Goal: Find specific page/section: Find specific page/section

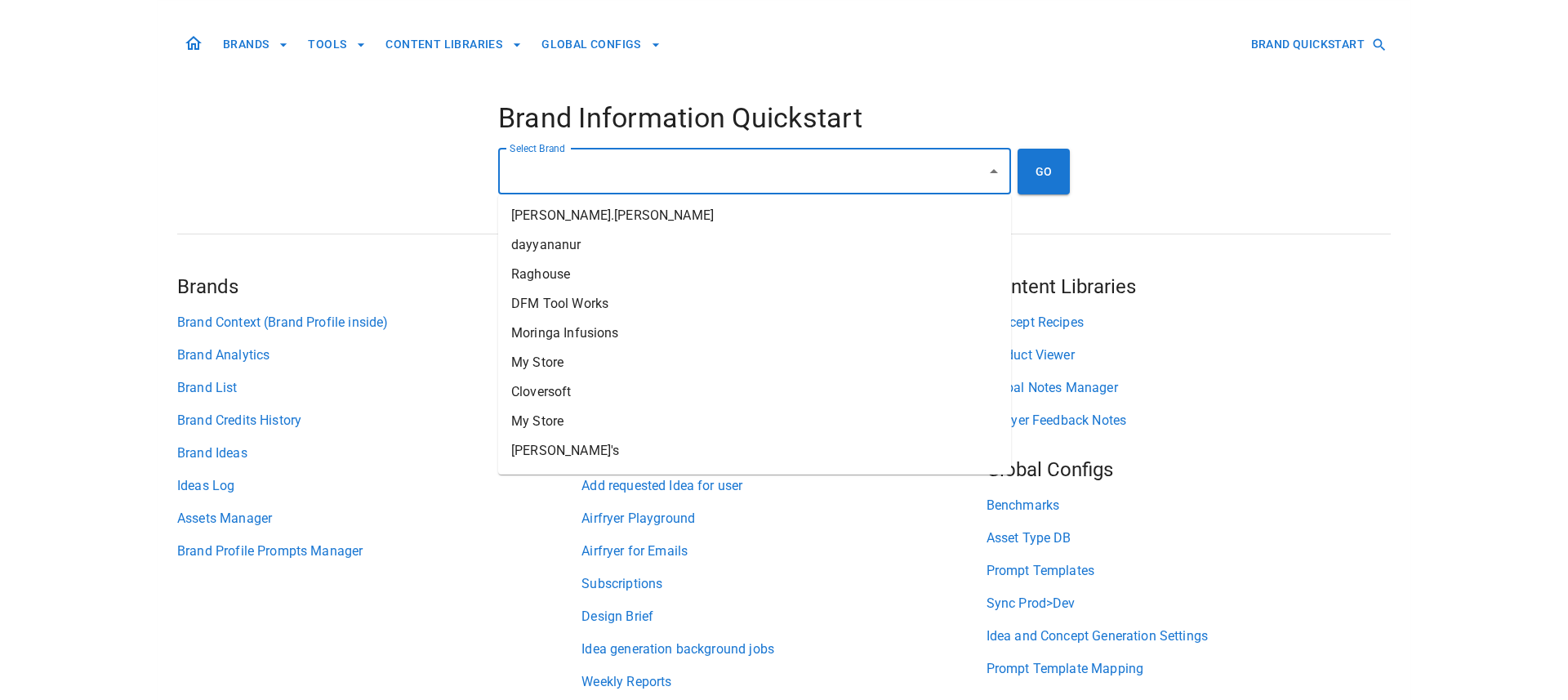
click at [700, 179] on input "Select Brand" at bounding box center [742, 171] width 473 height 31
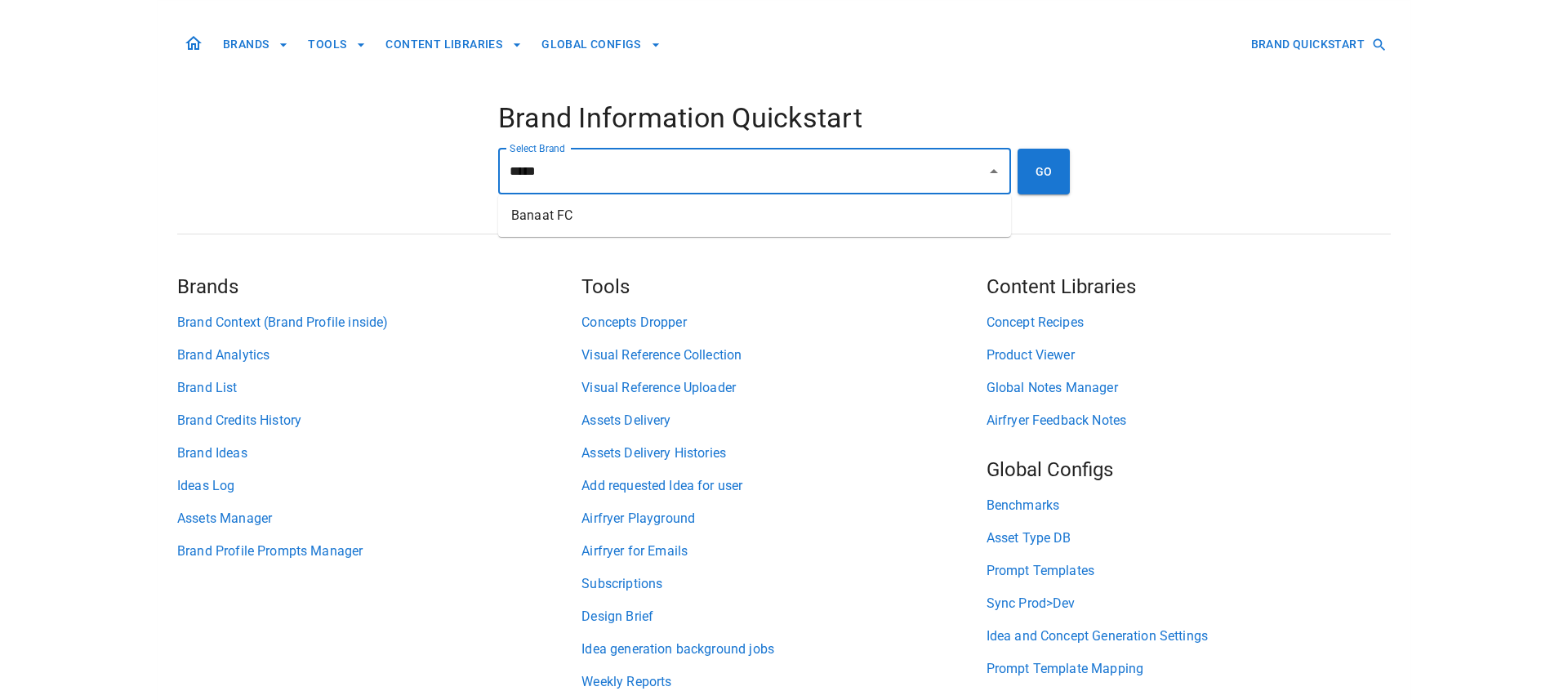
click at [737, 218] on li "Banaat FC" at bounding box center [754, 215] width 513 height 29
type input "*********"
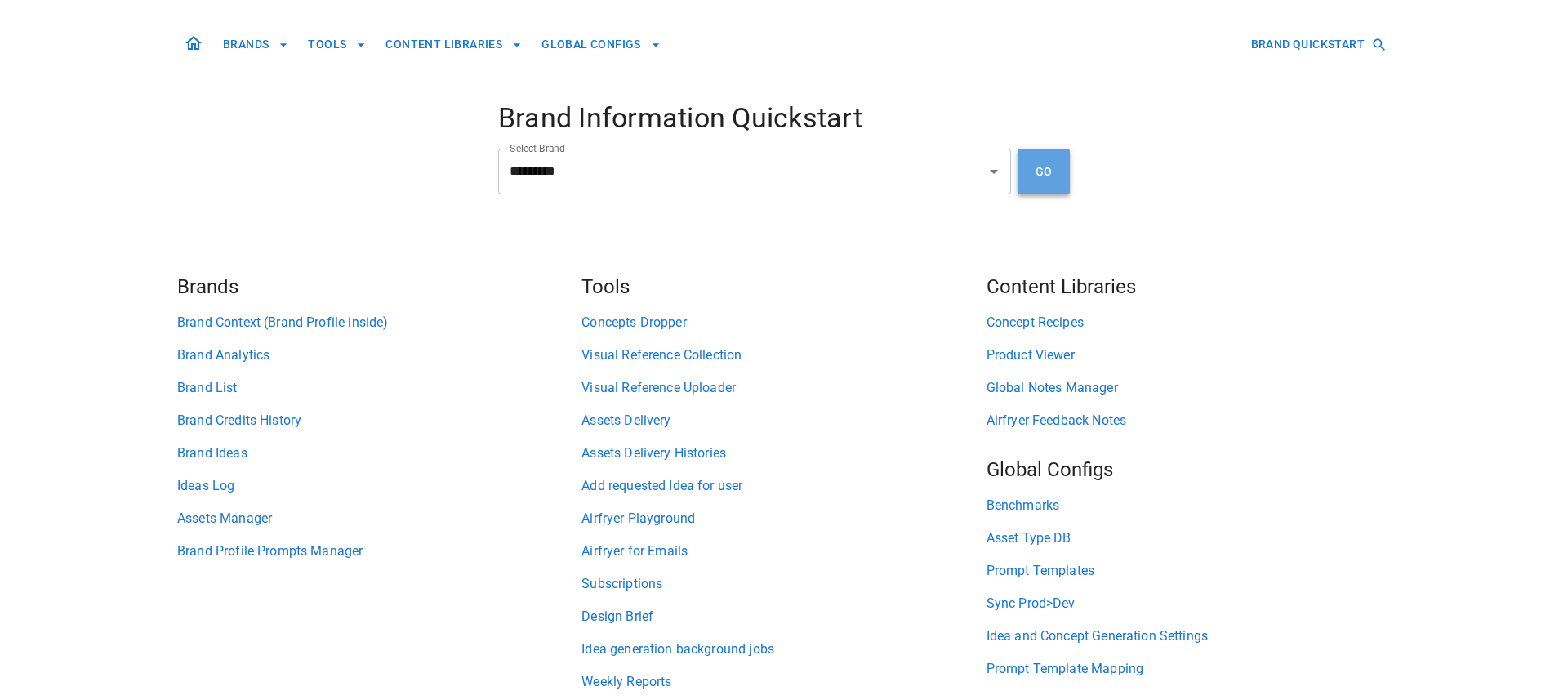
click at [1030, 165] on button "GO" at bounding box center [1044, 171] width 52 height 46
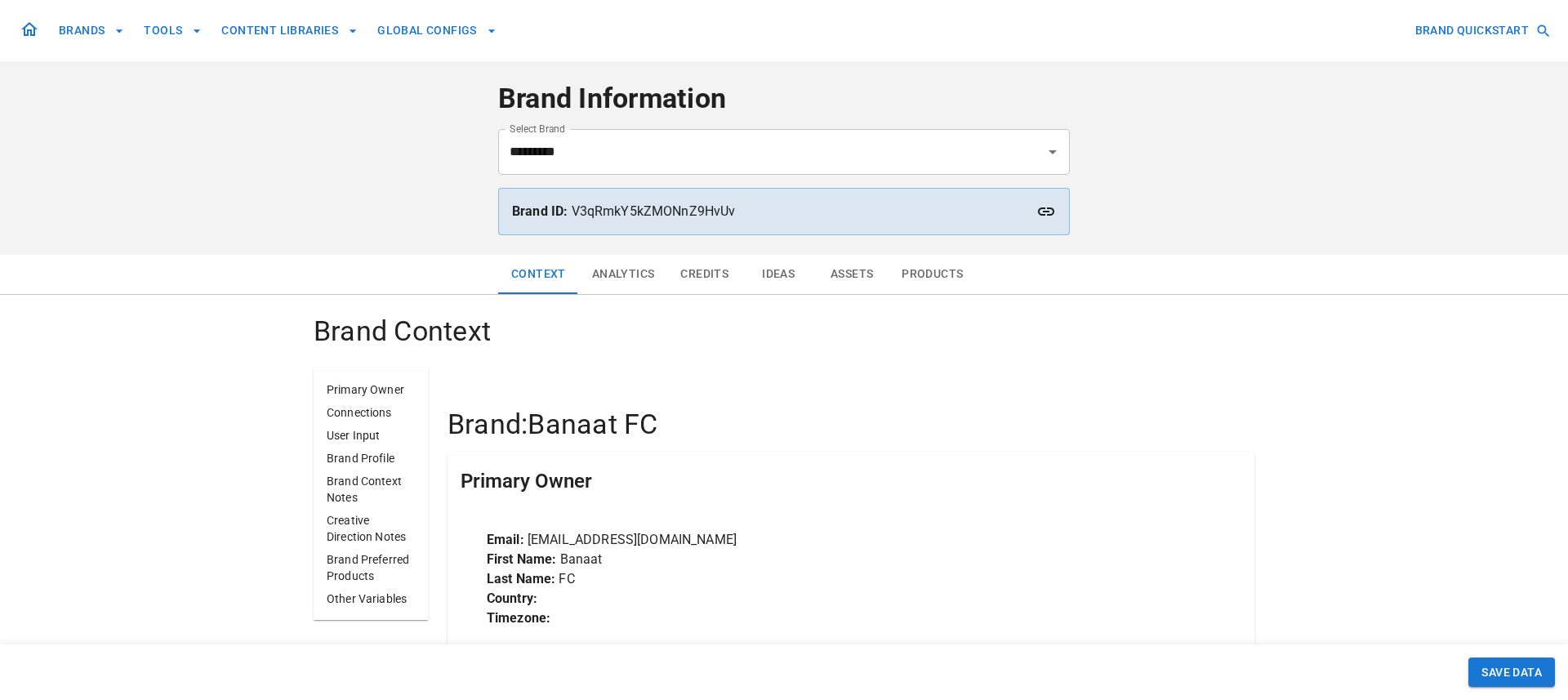
click at [845, 270] on button "Assets" at bounding box center [851, 275] width 73 height 39
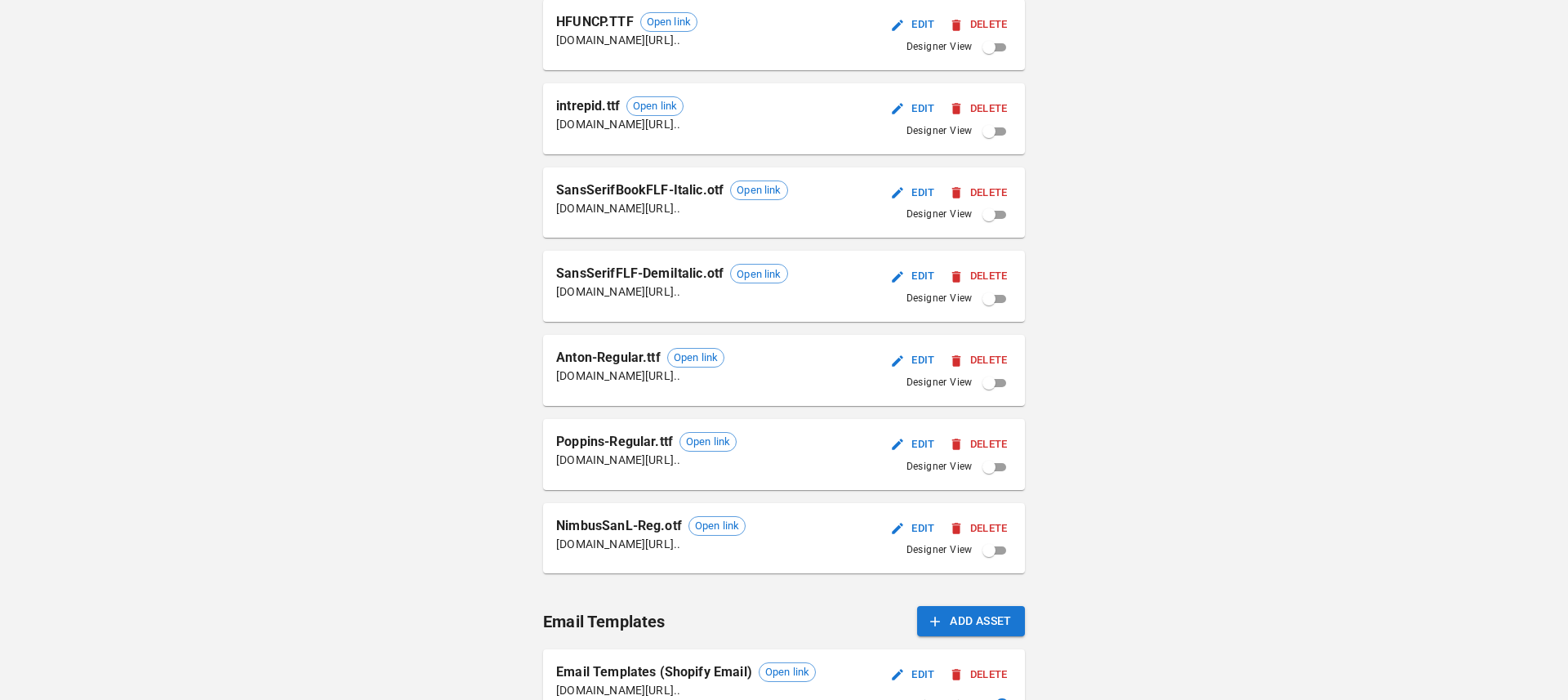
scroll to position [1062, 0]
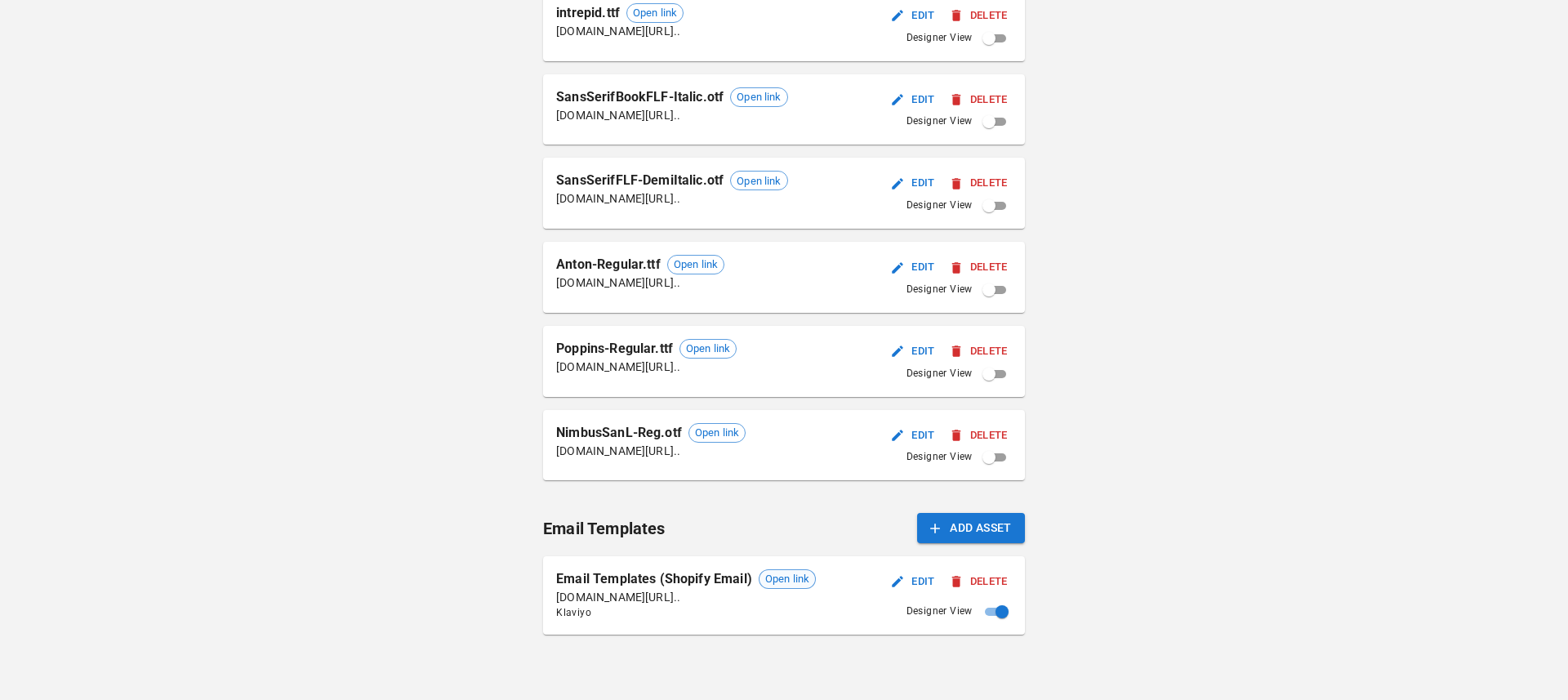
click at [794, 578] on span "Open link" at bounding box center [787, 579] width 56 height 17
